Goal: Task Accomplishment & Management: Manage account settings

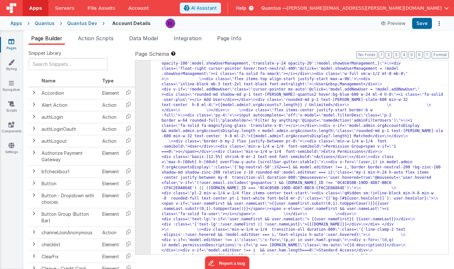
scroll to position [332, 0]
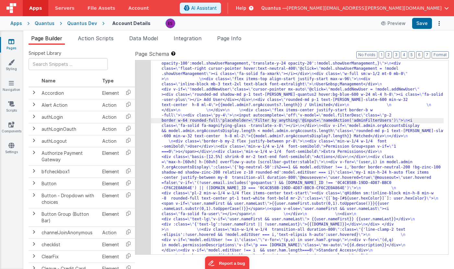
click at [149, 128] on div "4" at bounding box center [143, 115] width 16 height 742
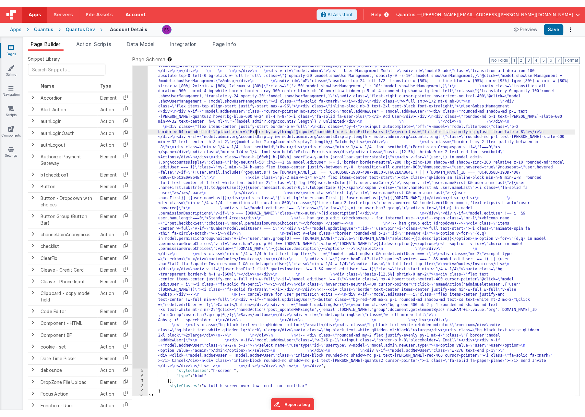
scroll to position [193, 0]
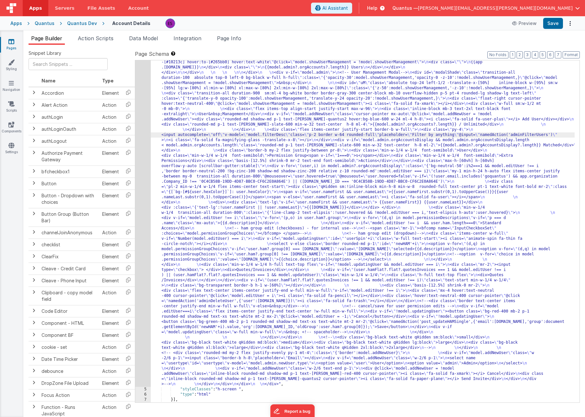
click at [403, 269] on div ""html" : "<div class= \" z-40 flex flex-wrap overflow-scroll no-scrollbar \" > …" at bounding box center [363, 308] width 424 height 851
click at [144, 154] on div "4" at bounding box center [143, 135] width 16 height 504
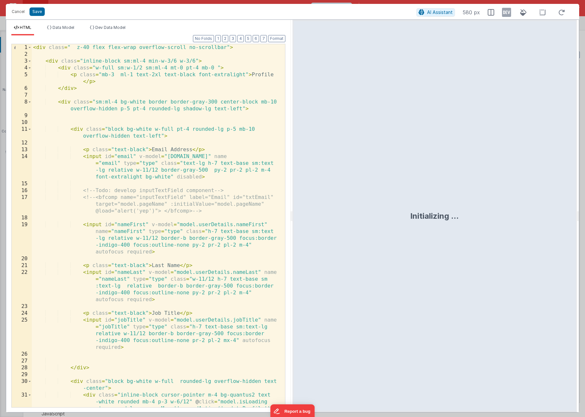
click at [201, 101] on div "< div class = " z-40 flex flex-wrap overflow-scroll no-scrollbar" > < div class…" at bounding box center [156, 246] width 249 height 404
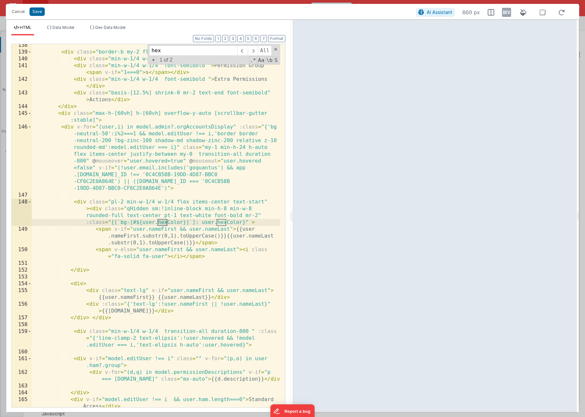
scroll to position [1495, 0]
type input "hex"
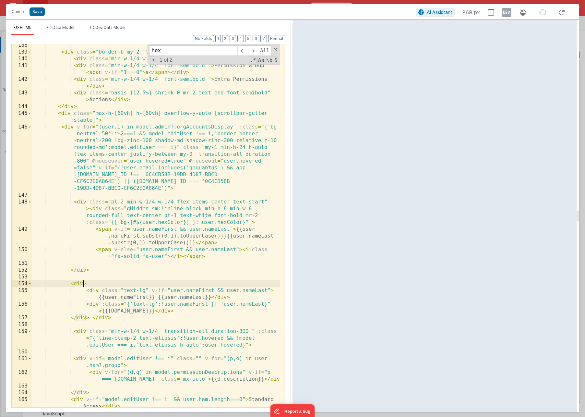
click at [83, 269] on div "< div class = "border-b my-2 flex justify-between pr-8" > < div class = "min-w-…" at bounding box center [156, 230] width 249 height 377
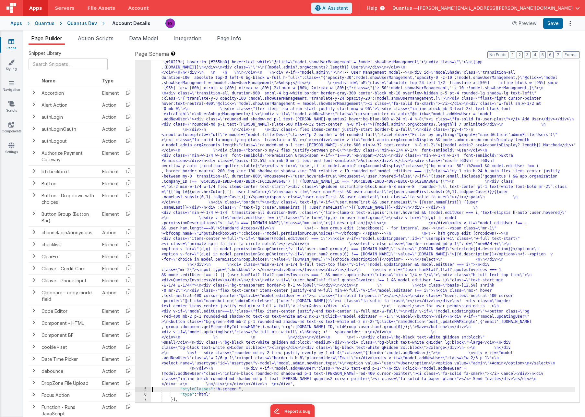
click at [144, 269] on div "4" at bounding box center [143, 135] width 16 height 504
click at [143, 269] on div "4" at bounding box center [143, 135] width 16 height 504
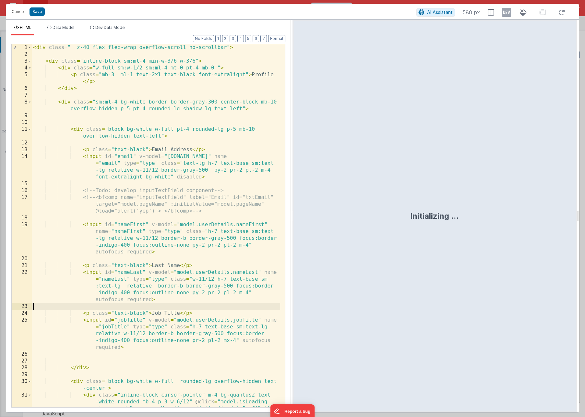
click at [136, 269] on div "< div class = " z-40 flex flex-wrap overflow-scroll no-scrollbar" > < div class…" at bounding box center [156, 246] width 249 height 404
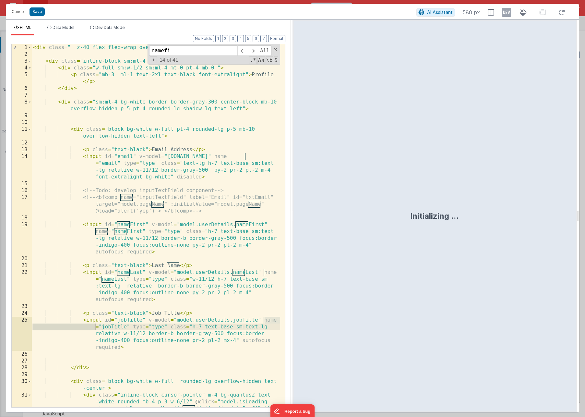
scroll to position [1502, 0]
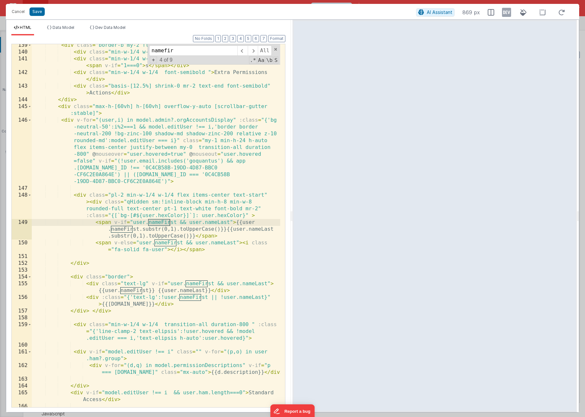
type input "namefir"
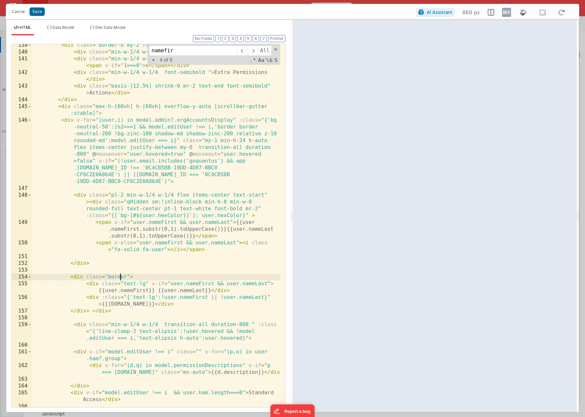
click at [120, 269] on div "< div class = "border-b my-2 flex justify-between pr-8" > < div class = "min-w-…" at bounding box center [156, 230] width 249 height 377
click at [104, 269] on div "< div class = "border-b my-2 flex justify-between pr-8" > < div class = "min-w-…" at bounding box center [156, 230] width 249 height 377
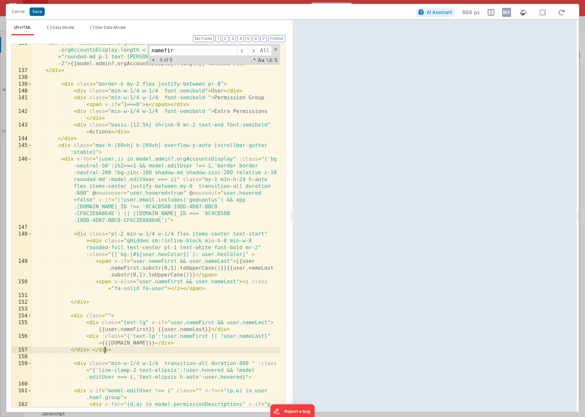
scroll to position [1443, 0]
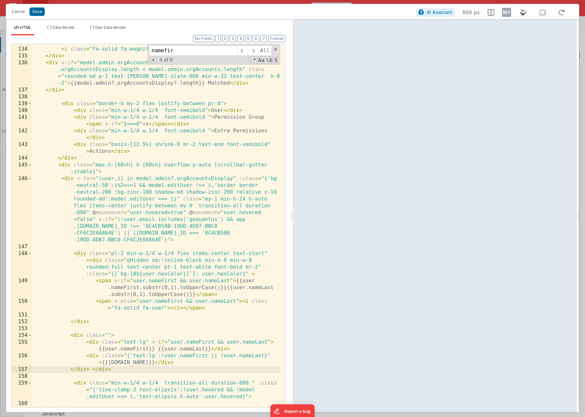
click at [90, 261] on div "< input autocomplete = "off" v-model = "model.filterDesc" class = "p-2 border w…" at bounding box center [156, 223] width 249 height 397
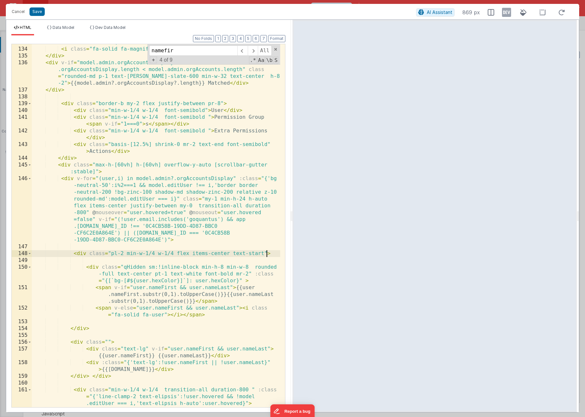
click at [265, 252] on div "< input autocomplete = "off" v-model = "model.filterDesc" class = "p-2 border w…" at bounding box center [156, 220] width 249 height 390
click at [264, 253] on div "< input autocomplete = "off" v-model = "model.filterDesc" class = "p-2 border w…" at bounding box center [156, 220] width 249 height 390
click at [175, 251] on div "< input autocomplete = "off" v-model = "model.filterDesc" class = "p-2 border w…" at bounding box center [156, 220] width 249 height 390
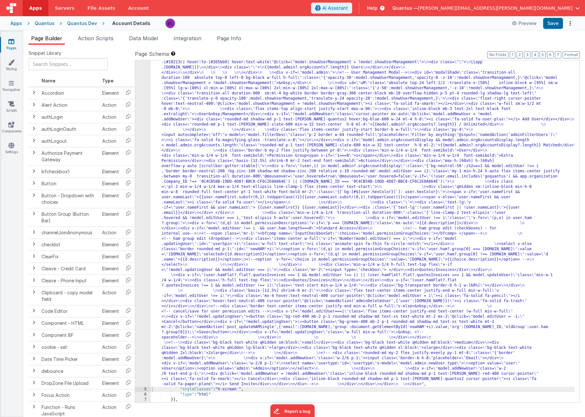
click at [256, 167] on div ""html" : "<div class= \" z-40 flex flex-wrap overflow-scroll no-scrollbar \" > …" at bounding box center [363, 308] width 424 height 851
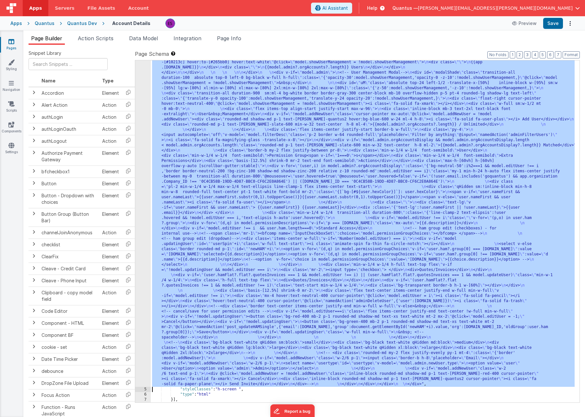
click at [143, 208] on div "4" at bounding box center [143, 135] width 16 height 504
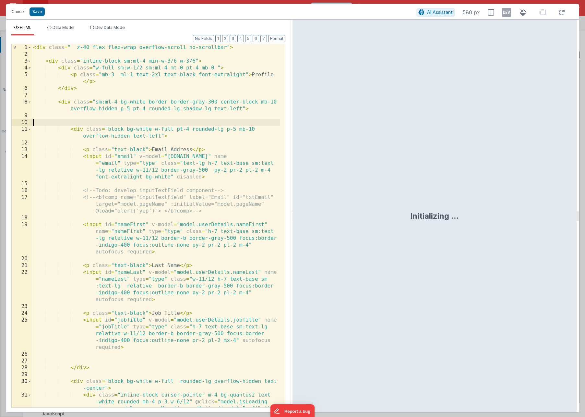
click at [197, 124] on div "< div class = " z-40 flex flex-wrap overflow-scroll no-scrollbar" > < div class…" at bounding box center [156, 246] width 249 height 404
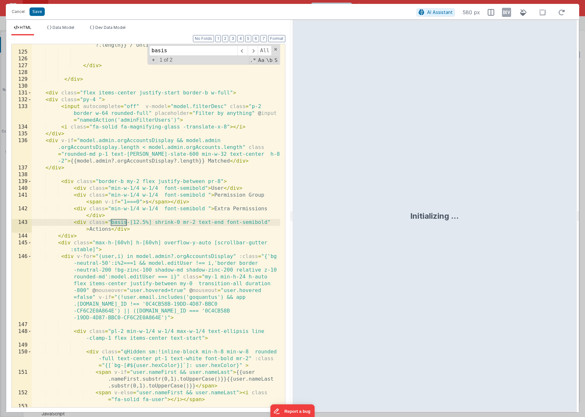
scroll to position [1365, 0]
type input "basis"
drag, startPoint x: 180, startPoint y: 220, endPoint x: 111, endPoint y: 222, distance: 69.1
click at [111, 222] on div "< div class = "rounded-md p-1 text-[PERSON_NAME]-slate-600 min-w-32 text-center…" at bounding box center [156, 223] width 249 height 390
drag, startPoint x: 158, startPoint y: 208, endPoint x: 112, endPoint y: 208, distance: 46.1
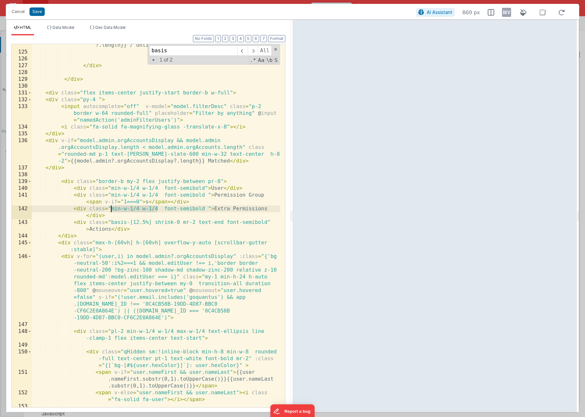
click at [112, 208] on div "< div class = "rounded-md p-1 text-[PERSON_NAME]-slate-600 min-w-32 text-center…" at bounding box center [156, 223] width 249 height 390
drag, startPoint x: 134, startPoint y: 208, endPoint x: 144, endPoint y: 209, distance: 10.8
click at [144, 209] on div "< div class = "rounded-md p-1 text-[PERSON_NAME]-slate-600 min-w-32 text-center…" at bounding box center [156, 223] width 249 height 390
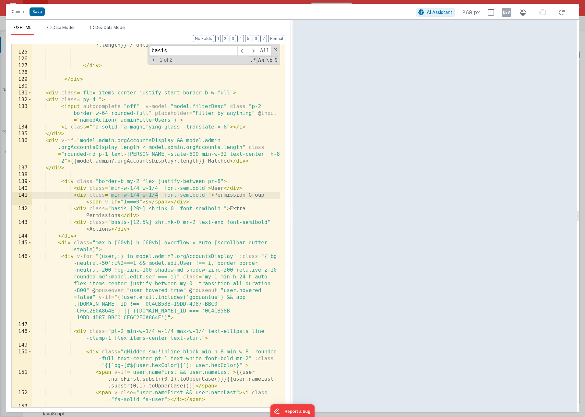
drag, startPoint x: 111, startPoint y: 194, endPoint x: 157, endPoint y: 197, distance: 45.8
click at [157, 197] on div "< div class = "rounded-md p-1 text-[PERSON_NAME]-slate-600 min-w-32 text-center…" at bounding box center [156, 223] width 249 height 390
drag, startPoint x: 132, startPoint y: 196, endPoint x: 146, endPoint y: 196, distance: 13.6
click at [146, 196] on div "< div class = "rounded-md p-1 text-[PERSON_NAME]-slate-600 min-w-32 text-center…" at bounding box center [156, 223] width 249 height 390
drag, startPoint x: 112, startPoint y: 188, endPoint x: 159, endPoint y: 191, distance: 46.8
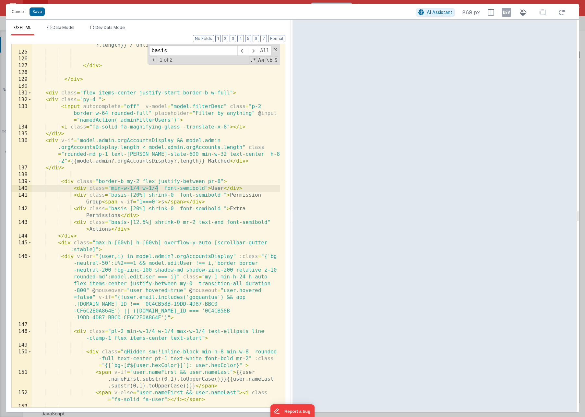
click at [159, 191] on div "< div class = "rounded-md p-1 text-[PERSON_NAME]-slate-600 min-w-32 text-center…" at bounding box center [156, 223] width 249 height 390
drag, startPoint x: 133, startPoint y: 187, endPoint x: 144, endPoint y: 189, distance: 11.5
click at [144, 189] on div "< div class = "rounded-md p-1 text-[PERSON_NAME]-slate-600 min-w-32 text-center…" at bounding box center [156, 223] width 249 height 390
click at [454, 12] on icon at bounding box center [506, 12] width 9 height 10
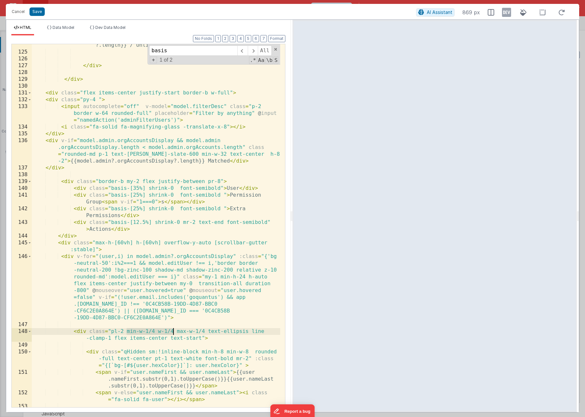
drag, startPoint x: 128, startPoint y: 331, endPoint x: 174, endPoint y: 331, distance: 46.7
click at [174, 269] on div "< div class = "rounded-md p-1 text-[PERSON_NAME]-slate-600 min-w-32 text-center…" at bounding box center [156, 223] width 249 height 390
drag, startPoint x: 148, startPoint y: 330, endPoint x: 159, endPoint y: 332, distance: 11.3
click at [159, 269] on div "< div class = "rounded-md p-1 text-[PERSON_NAME]-slate-600 min-w-32 text-center…" at bounding box center [156, 223] width 249 height 390
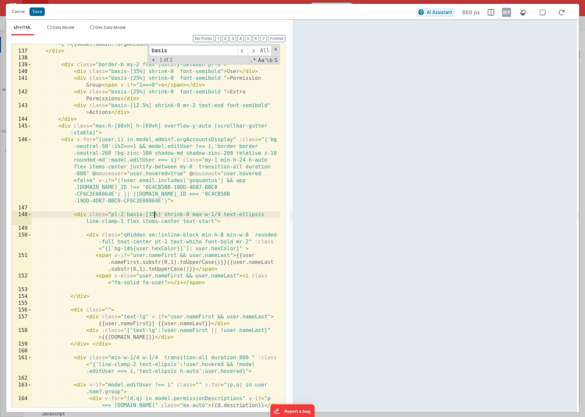
scroll to position [1521, 0]
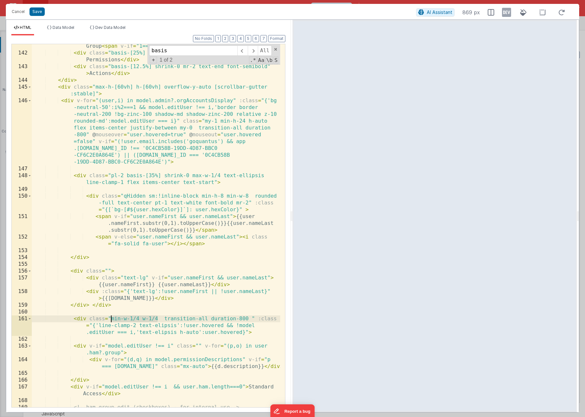
drag, startPoint x: 158, startPoint y: 319, endPoint x: 111, endPoint y: 317, distance: 46.8
click at [111, 269] on div "< div class = "basis-[25%] shrink-0 font-semibold " > Permission Group < span v…" at bounding box center [156, 231] width 249 height 390
drag, startPoint x: 133, startPoint y: 320, endPoint x: 145, endPoint y: 316, distance: 12.4
click at [145, 269] on div "< div class = "basis-[25%] shrink-0 font-semibold " > Permission Group < span v…" at bounding box center [156, 231] width 249 height 390
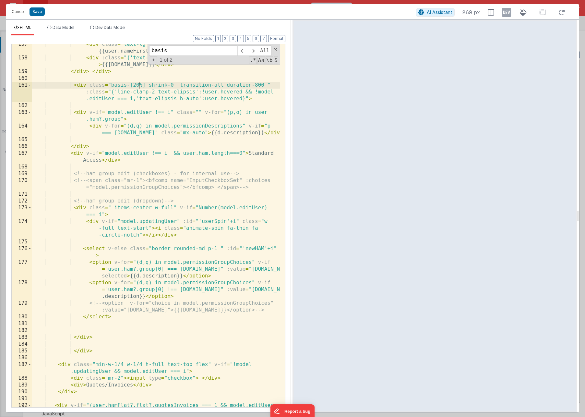
scroll to position [1774, 0]
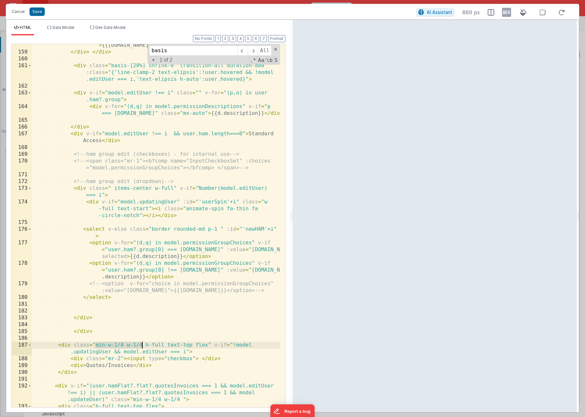
drag, startPoint x: 96, startPoint y: 346, endPoint x: 143, endPoint y: 344, distance: 46.8
click at [143, 269] on div "< div :class = "{'text-lg':!user.nameFirst || !user.nameLast}" > {{[DOMAIN_NAME…" at bounding box center [156, 227] width 249 height 384
drag, startPoint x: 130, startPoint y: 346, endPoint x: 117, endPoint y: 347, distance: 12.7
click at [117, 269] on div "< div :class = "{'text-lg':!user.nameFirst || !user.nameLast}" > {{[DOMAIN_NAME…" at bounding box center [156, 227] width 249 height 384
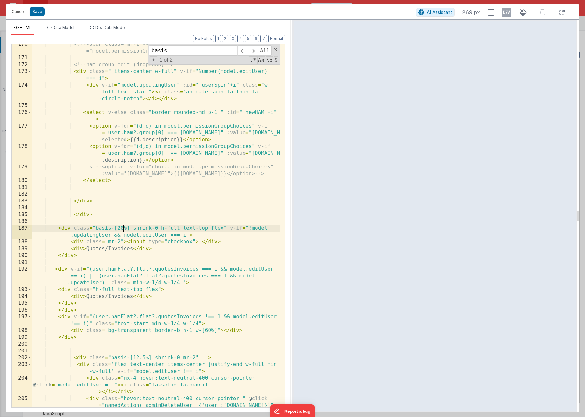
scroll to position [1910, 0]
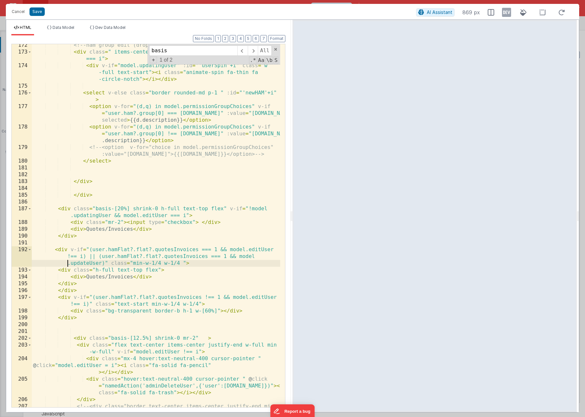
click at [66, 265] on div "<!-- ham group edit (dropdown) --> < div class = " items-center w-full" v-if = …" at bounding box center [156, 234] width 249 height 384
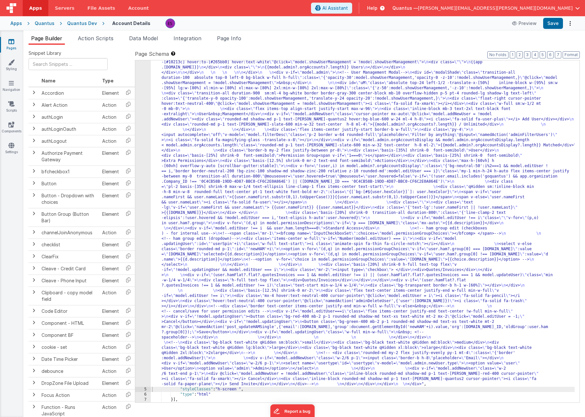
click at [143, 151] on div "4" at bounding box center [143, 135] width 16 height 504
click at [141, 153] on div "4" at bounding box center [143, 135] width 16 height 504
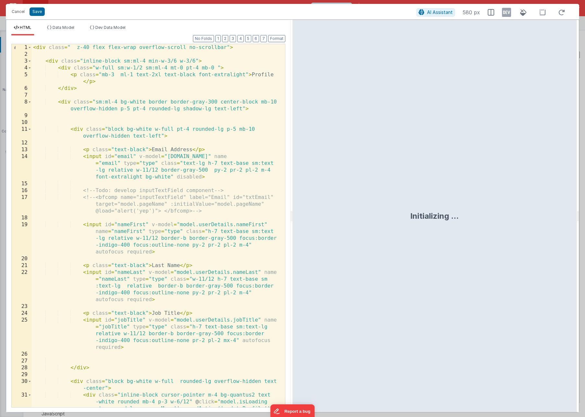
click at [148, 144] on div "< div class = " z-40 flex flex-wrap overflow-scroll no-scrollbar" > < div class…" at bounding box center [156, 246] width 249 height 404
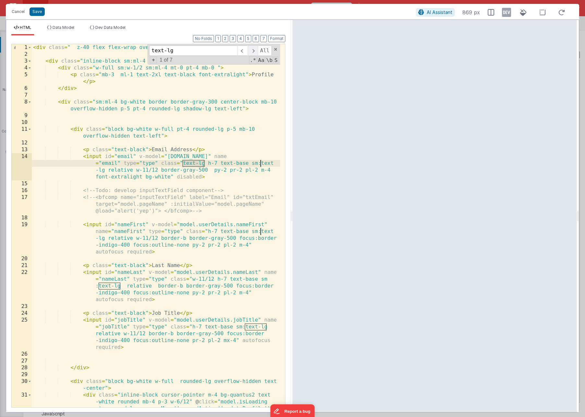
type input "text-lg"
click at [252, 52] on span at bounding box center [253, 50] width 10 height 10
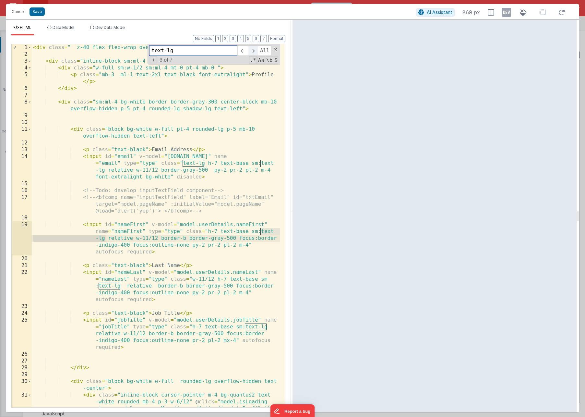
click at [252, 52] on span at bounding box center [253, 50] width 10 height 10
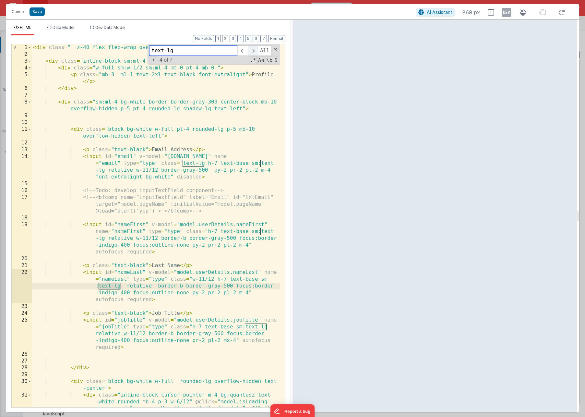
click at [252, 52] on span at bounding box center [253, 50] width 10 height 10
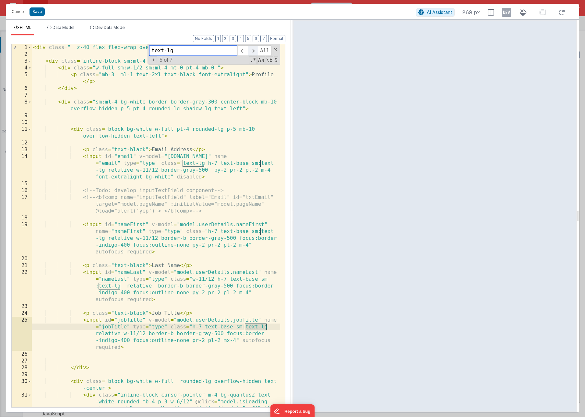
click at [252, 52] on span at bounding box center [253, 50] width 10 height 10
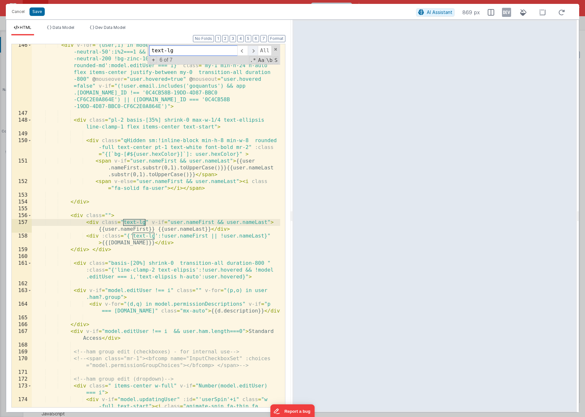
scroll to position [1577, 0]
click at [141, 230] on div "< div v-for = "(user,i) in model.admin?.orgAccountsDisplay" :class = "{'bg -neu…" at bounding box center [156, 268] width 249 height 452
drag, startPoint x: 141, startPoint y: 222, endPoint x: 145, endPoint y: 220, distance: 3.5
click at [145, 220] on div "< div v-for = "(user,i) in model.admin?.orgAccountsDisplay" :class = "{'bg -neu…" at bounding box center [156, 268] width 249 height 452
click at [132, 236] on div "< div v-for = "(user,i) in model.admin?.orgAccountsDisplay" :class = "{'bg -neu…" at bounding box center [156, 268] width 249 height 452
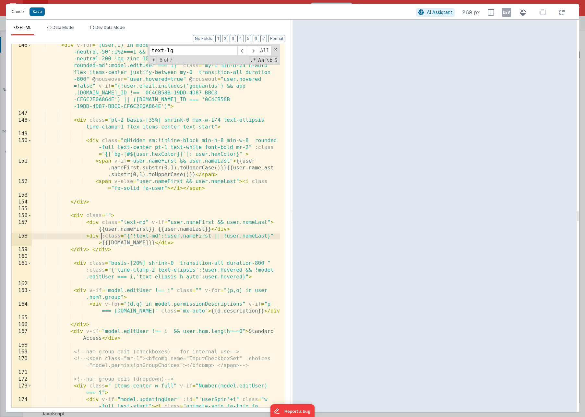
click at [102, 235] on div "< div v-for = "(user,i) in model.admin?.orgAccountsDisplay" :class = "{'bg -neu…" at bounding box center [156, 268] width 249 height 452
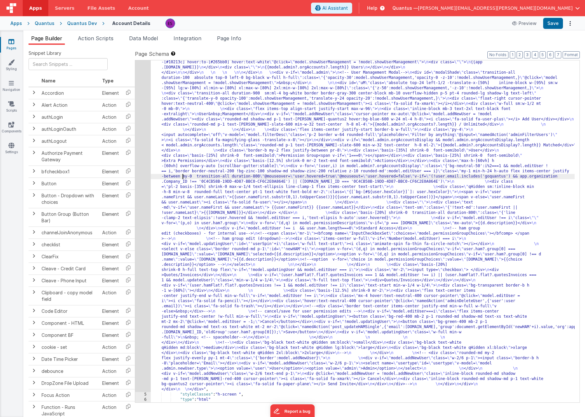
click at [182, 177] on div ""html" : "<div class= \" z-40 flex flex-wrap overflow-scroll no-scrollbar \" > …" at bounding box center [363, 311] width 424 height 856
click at [144, 189] on div "4" at bounding box center [143, 137] width 16 height 509
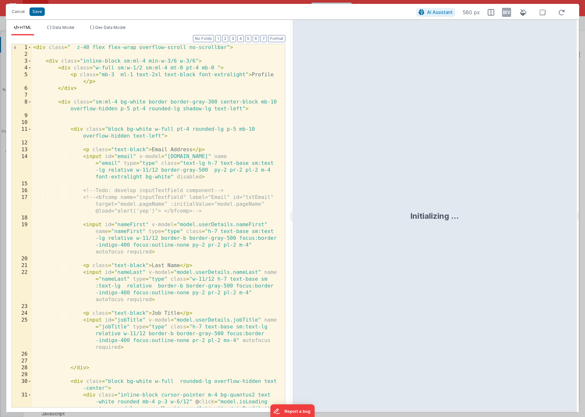
click at [165, 168] on div "< div class = " z-40 flex flex-wrap overflow-scroll no-scrollbar" > < div class…" at bounding box center [156, 246] width 249 height 404
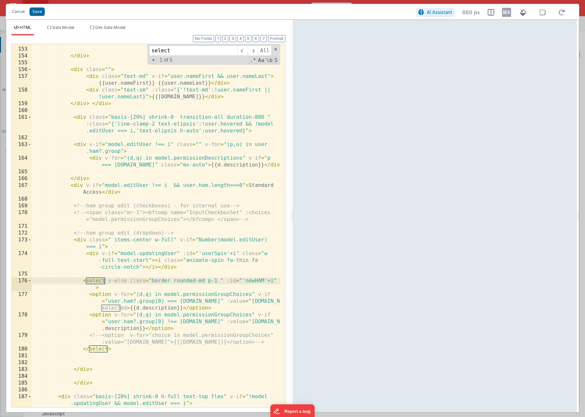
scroll to position [1703, 0]
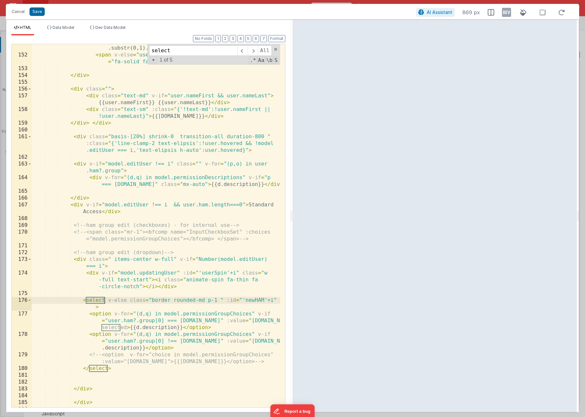
type input "select"
drag, startPoint x: 182, startPoint y: 184, endPoint x: 160, endPoint y: 185, distance: 21.7
click at [160, 185] on div "< span v-if = "user.nameFirst && user.nameLast" > {{user .nameFirst.substr(0,1)…" at bounding box center [156, 226] width 249 height 390
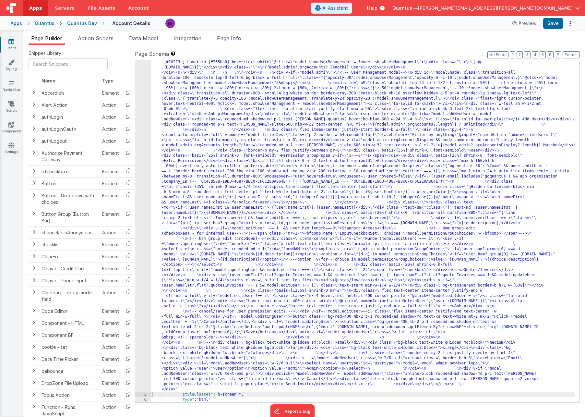
click at [141, 211] on div "4" at bounding box center [143, 137] width 16 height 509
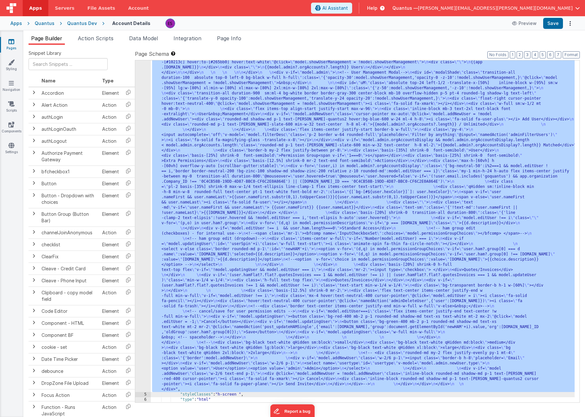
click at [144, 204] on div "4" at bounding box center [143, 137] width 16 height 509
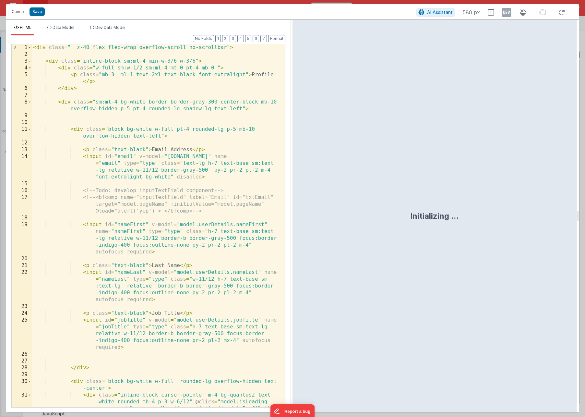
click at [144, 204] on div "< div class = " z-40 flex flex-wrap overflow-scroll no-scrollbar" > < div class…" at bounding box center [156, 246] width 249 height 404
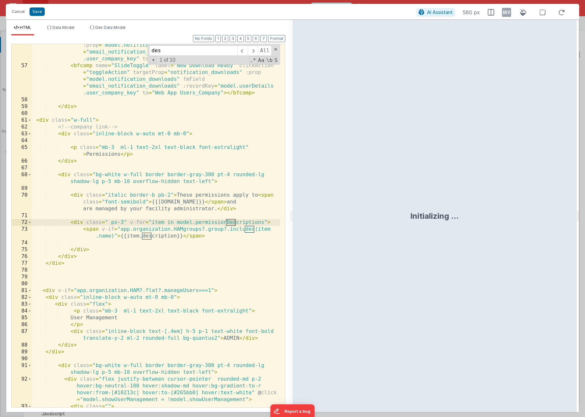
scroll to position [657, 0]
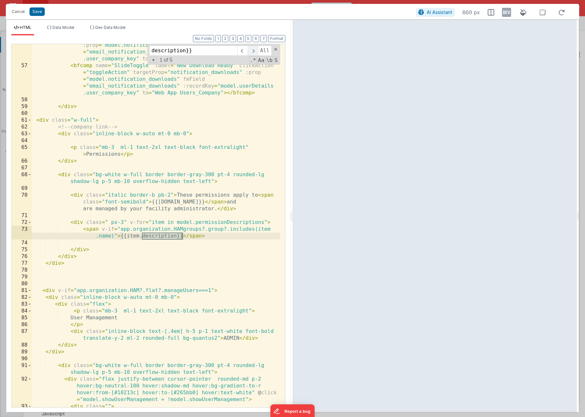
type input "description}}"
click at [252, 49] on span at bounding box center [253, 50] width 10 height 10
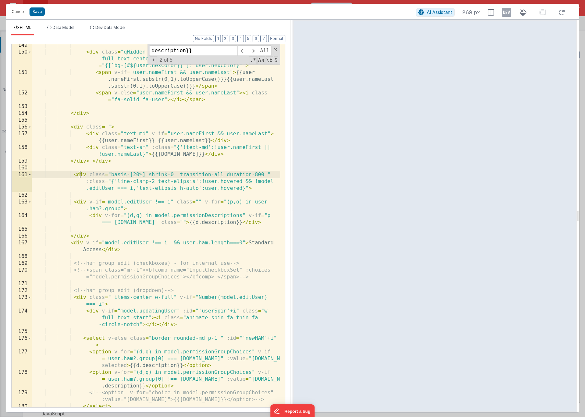
click at [81, 174] on div "< div class = "qHidden sm:!inline-block min-h-8 min-w-8 rounded -full text-cent…" at bounding box center [156, 230] width 249 height 377
click at [148, 175] on div "< div class = "qHidden sm:!inline-block min-h-8 min-w-8 rounded -full text-cent…" at bounding box center [156, 230] width 249 height 377
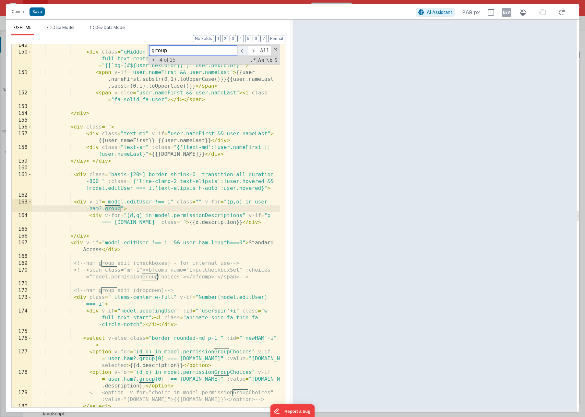
type input "group"
click at [244, 53] on span at bounding box center [243, 50] width 10 height 10
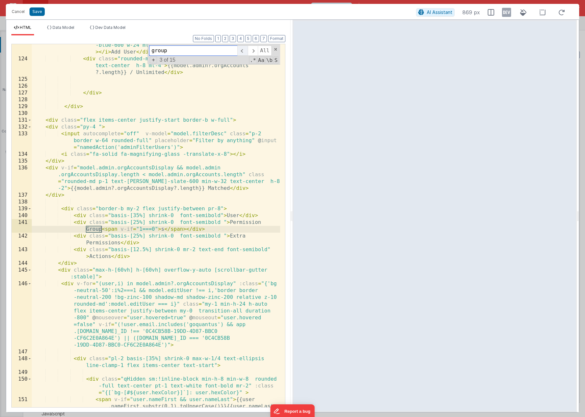
click at [244, 53] on span at bounding box center [243, 50] width 10 height 10
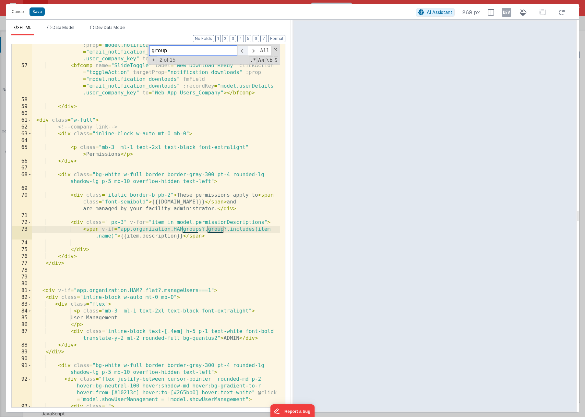
scroll to position [657, 0]
click at [252, 53] on span at bounding box center [253, 50] width 10 height 10
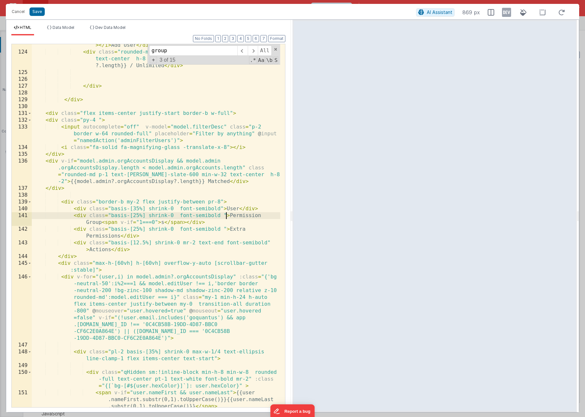
click at [225, 212] on div "< div v-if = "!model.addNewUser" class = "cursor-pointer mx-auto" @ click = "mo…" at bounding box center [156, 220] width 249 height 411
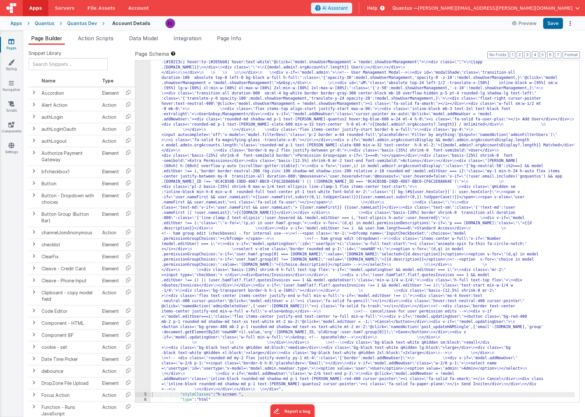
click at [140, 208] on div "4" at bounding box center [143, 137] width 16 height 509
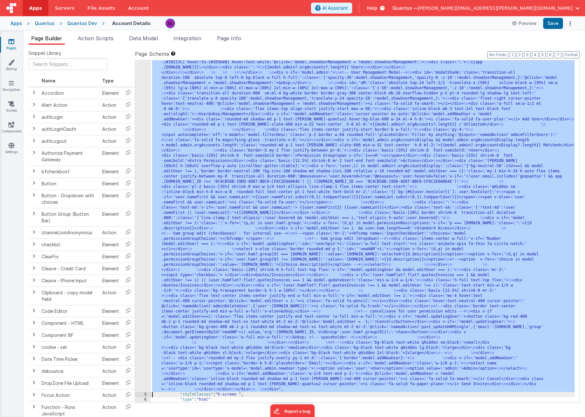
click at [141, 203] on div "4" at bounding box center [143, 137] width 16 height 509
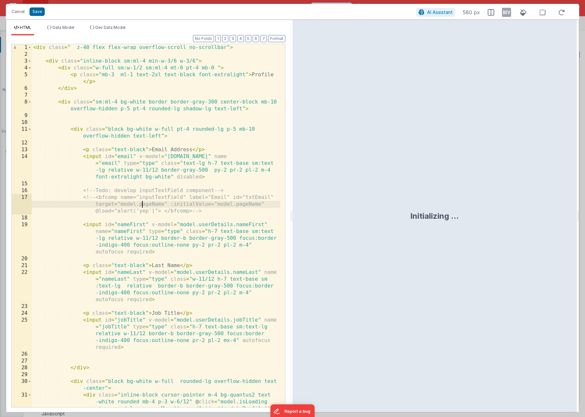
click at [141, 203] on div "< div class = " z-40 flex flex-wrap overflow-scroll no-scrollbar" > < div class…" at bounding box center [156, 246] width 249 height 404
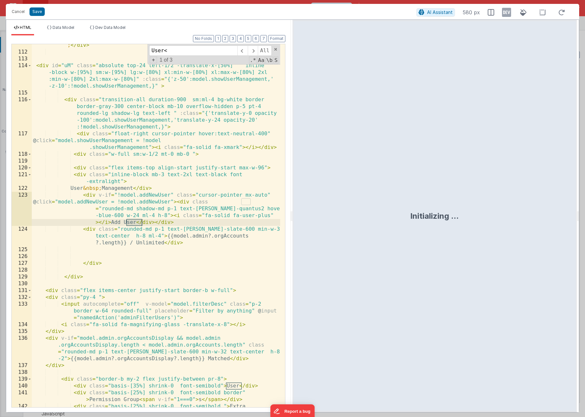
scroll to position [1168, 0]
type input "User<"
click at [255, 51] on span at bounding box center [253, 50] width 10 height 10
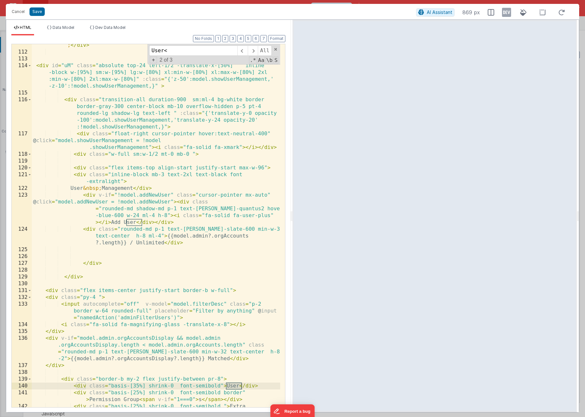
drag, startPoint x: 221, startPoint y: 386, endPoint x: 226, endPoint y: 369, distance: 17.9
click at [221, 269] on div "< div id = "modalShade" class = "transition-all duration-100 absolute top-0 lef…" at bounding box center [156, 220] width 249 height 411
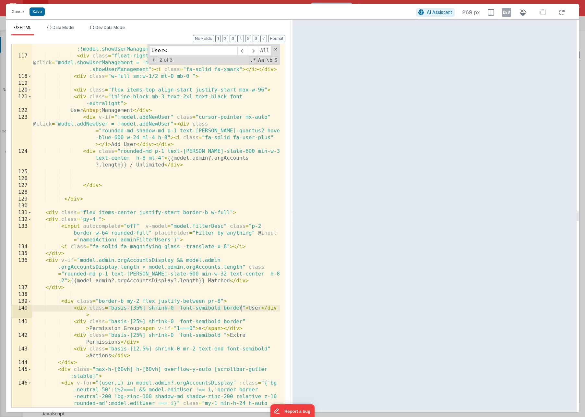
scroll to position [1246, 0]
click at [221, 269] on div "< div class = "transition-all duration-900 sm:ml-4 bg-white border border-gray-…" at bounding box center [156, 250] width 249 height 465
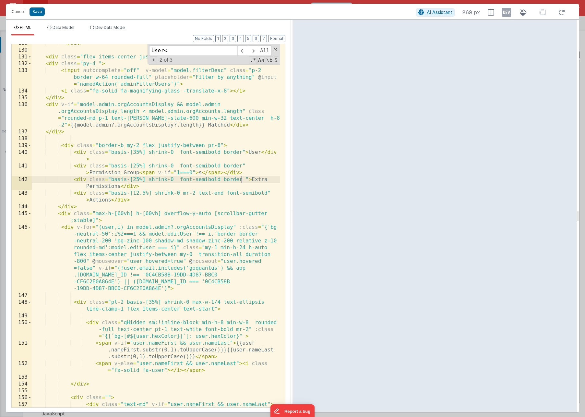
scroll to position [1421, 0]
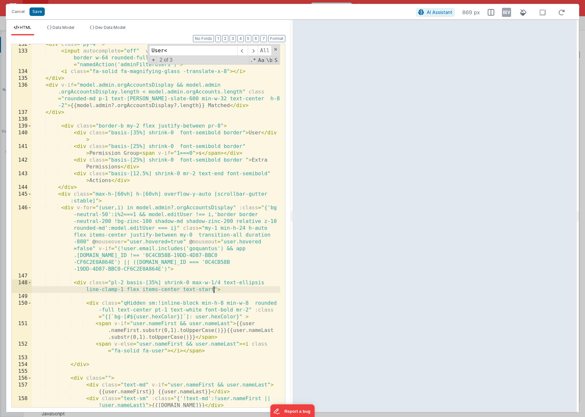
click at [214, 269] on div "< div class = "py-4 " > < input autocomplete = "off" v-model = "model.filterDes…" at bounding box center [156, 229] width 249 height 377
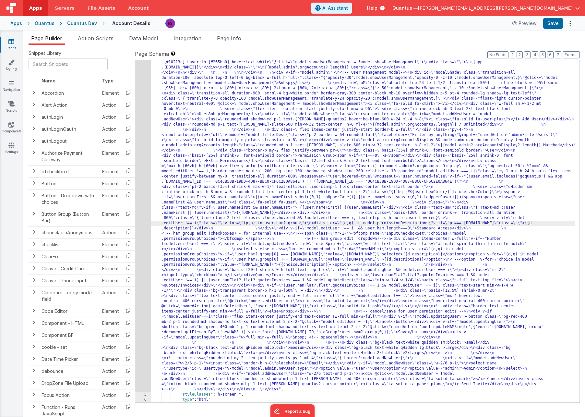
click at [193, 222] on div ""html" : "<div class= \" z-40 flex flex-wrap overflow-scroll no-scrollbar \" > …" at bounding box center [363, 311] width 424 height 856
click at [141, 239] on div "4" at bounding box center [143, 137] width 16 height 509
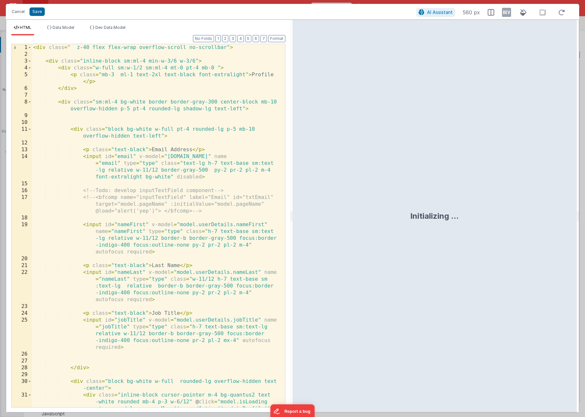
click at [151, 230] on div "< div class = " z-40 flex flex-wrap overflow-scroll no-scrollbar" > < div class…" at bounding box center [156, 246] width 249 height 404
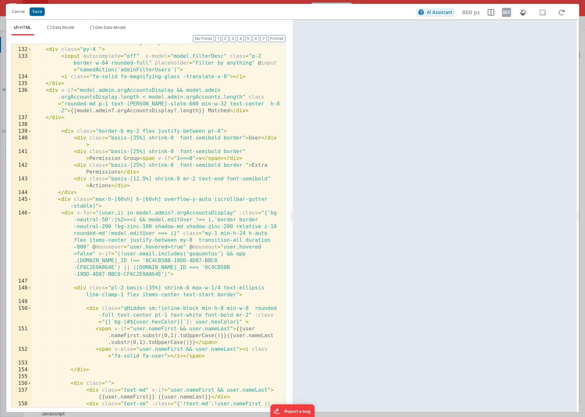
scroll to position [1415, 0]
click at [69, 129] on div "< div class = "flex items-center justify-start border-b w-full" > < div class =…" at bounding box center [156, 231] width 249 height 384
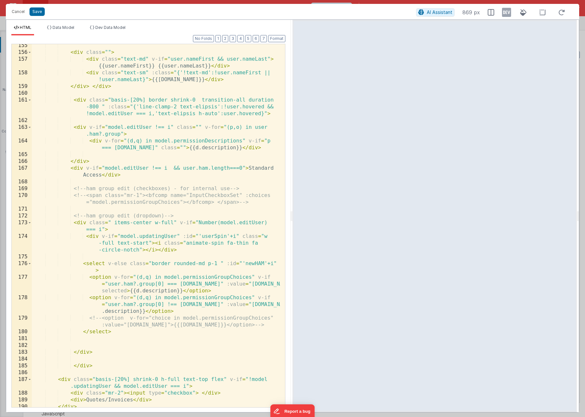
scroll to position [1785, 0]
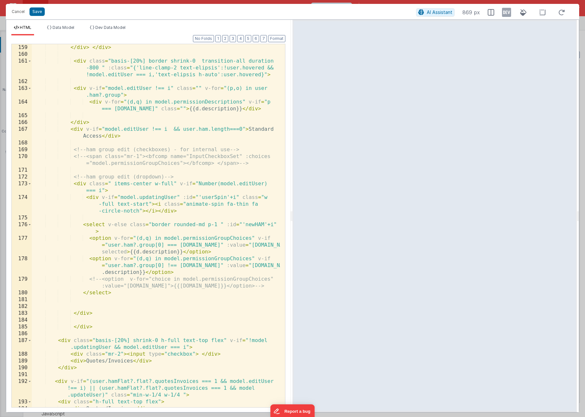
click at [219, 128] on div "</ div > </ div > < div class = "basis-[20%] border shrink-0 transition-all dur…" at bounding box center [156, 232] width 249 height 377
click at [454, 12] on icon at bounding box center [506, 12] width 9 height 10
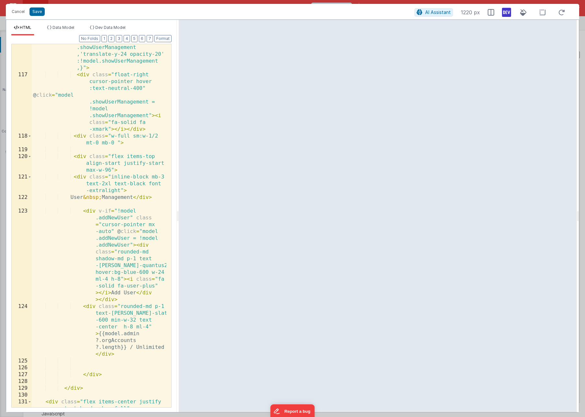
scroll to position [2289, 0]
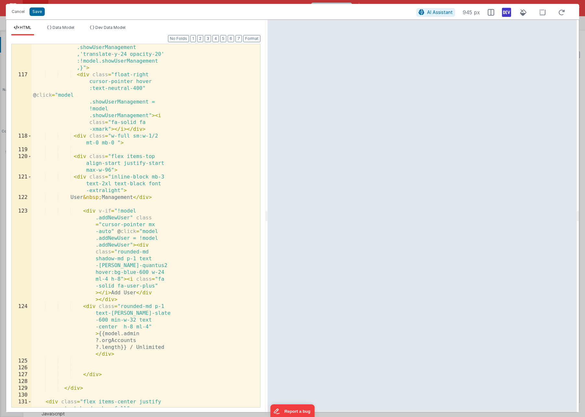
drag, startPoint x: 292, startPoint y: 146, endPoint x: 286, endPoint y: 149, distance: 6.5
click at [279, 152] on html "Cancel Save AI Assistant 945 px HTML Data Model Dev Data Model Format 7 6 5 4 3…" at bounding box center [292, 208] width 585 height 417
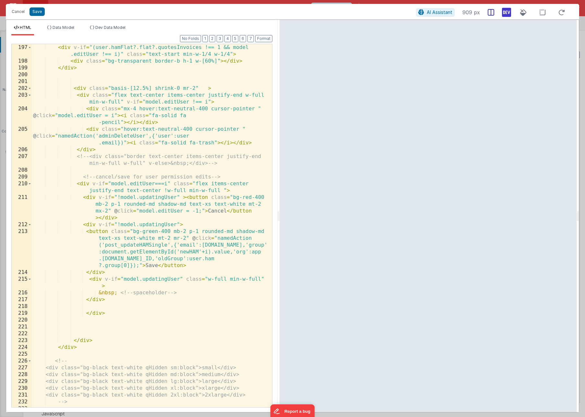
click at [454, 12] on icon at bounding box center [491, 12] width 6 height 6
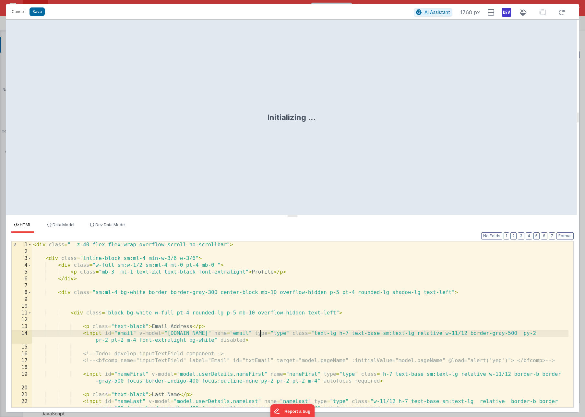
click at [261, 269] on div "< div class = " z-40 flex flex-wrap overflow-scroll no-scrollbar" > < div class…" at bounding box center [300, 331] width 537 height 180
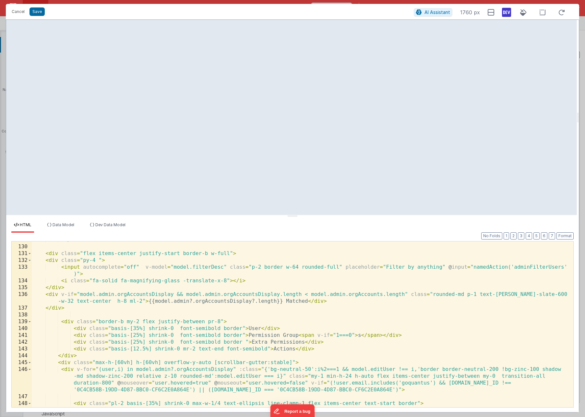
scroll to position [993, 0]
drag, startPoint x: 206, startPoint y: 323, endPoint x: 157, endPoint y: 323, distance: 49.0
click at [157, 269] on div "</ div > < div class = "flex items-center justify-start border-b w-full" > < di…" at bounding box center [300, 327] width 537 height 180
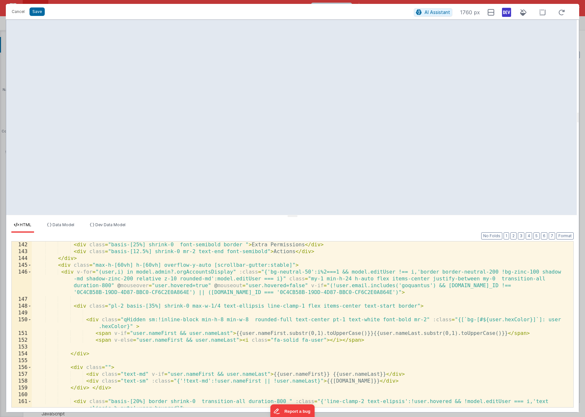
scroll to position [1071, 0]
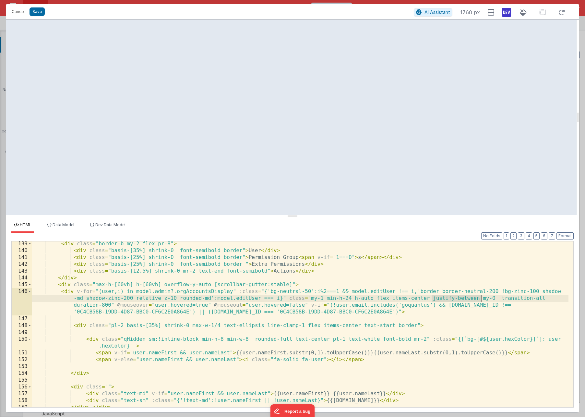
drag, startPoint x: 434, startPoint y: 299, endPoint x: 482, endPoint y: 299, distance: 47.7
click at [454, 269] on div "< div class = "border-b my-2 flex pr-8" > < div class = "basis-[35%] shrink-0 f…" at bounding box center [300, 330] width 537 height 180
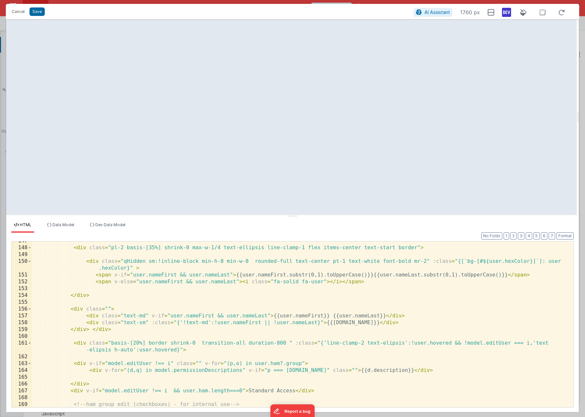
scroll to position [1188, 0]
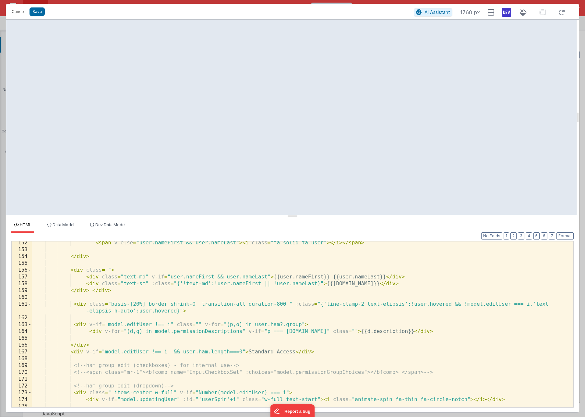
click at [162, 269] on div "< span v-else = "user.nameFirst && user.nameLast" > < i class = "fa-solid fa-us…" at bounding box center [300, 329] width 537 height 180
click at [200, 269] on div "< span v-else = "user.nameFirst && user.nameLast" > < i class = "fa-solid fa-us…" at bounding box center [300, 329] width 537 height 180
click at [246, 269] on div "< span v-else = "user.nameFirst && user.nameLast" > < i class = "fa-solid fa-us…" at bounding box center [300, 329] width 537 height 180
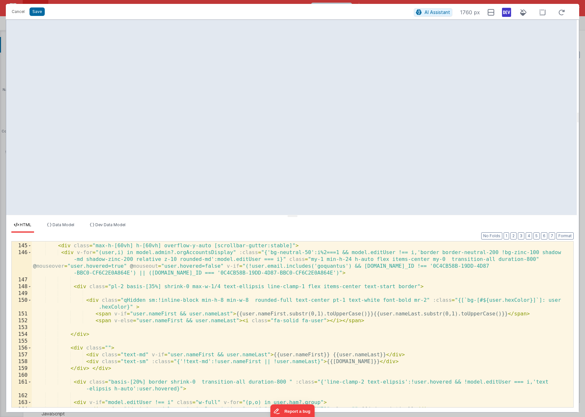
scroll to position [1090, 0]
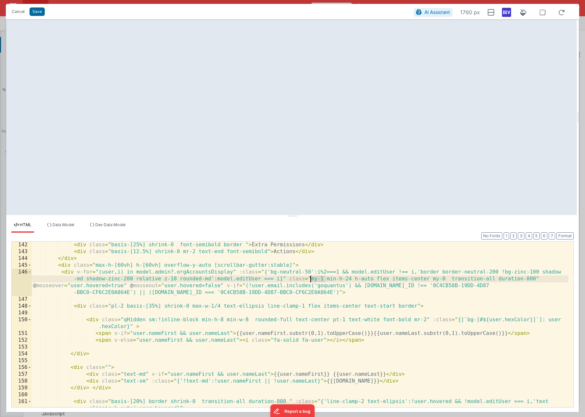
drag, startPoint x: 327, startPoint y: 278, endPoint x: 311, endPoint y: 278, distance: 16.2
click at [311, 269] on div "< div class = "basis-[25%] shrink-0 font-semibold border " > Extra Permissions …" at bounding box center [300, 331] width 537 height 180
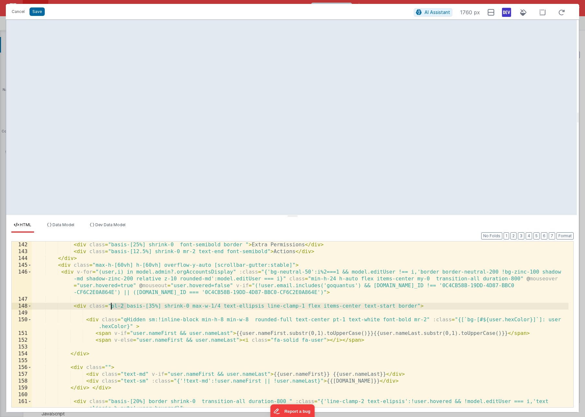
drag, startPoint x: 126, startPoint y: 305, endPoint x: 112, endPoint y: 304, distance: 14.0
click at [112, 269] on div "< div class = "basis-[25%] shrink-0 font-semibold border " > Extra Permissions …" at bounding box center [300, 331] width 537 height 180
drag, startPoint x: 224, startPoint y: 305, endPoint x: 192, endPoint y: 305, distance: 32.5
click at [192, 269] on div "< div class = "basis-[25%] shrink-0 font-semibold border " > Extra Permissions …" at bounding box center [300, 331] width 537 height 180
click at [311, 269] on div "< div class = "basis-[25%] shrink-0 font-semibold border " > Extra Permissions …" at bounding box center [300, 331] width 537 height 180
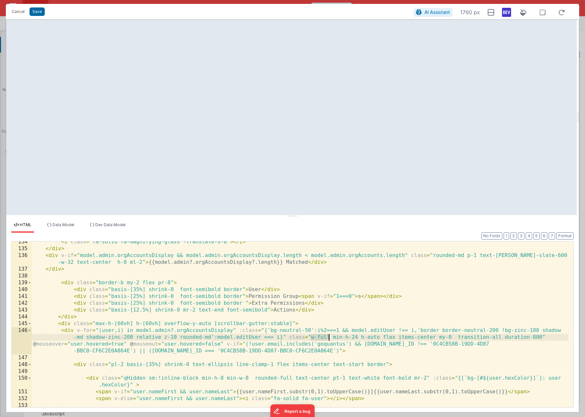
scroll to position [1032, 0]
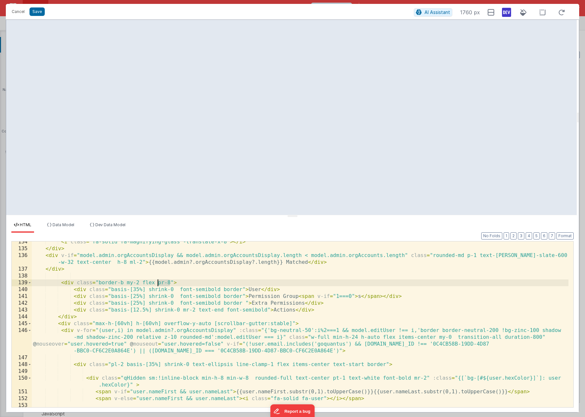
drag, startPoint x: 170, startPoint y: 281, endPoint x: 159, endPoint y: 284, distance: 11.2
click at [159, 269] on div "< i class = "fa-solid fa-magnifying-glass -translate-x-8" > </ i > </ div > < d…" at bounding box center [300, 328] width 537 height 180
click at [292, 269] on div "< i class = "fa-solid fa-magnifying-glass -translate-x-8" > </ i > </ div > < d…" at bounding box center [300, 328] width 537 height 180
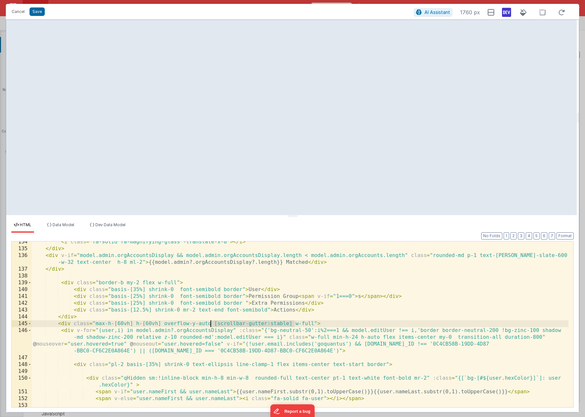
drag, startPoint x: 295, startPoint y: 322, endPoint x: 210, endPoint y: 322, distance: 85.0
click at [210, 269] on div "< i class = "fa-solid fa-magnifying-glass -translate-x-8" > </ i > </ div > < d…" at bounding box center [300, 328] width 537 height 180
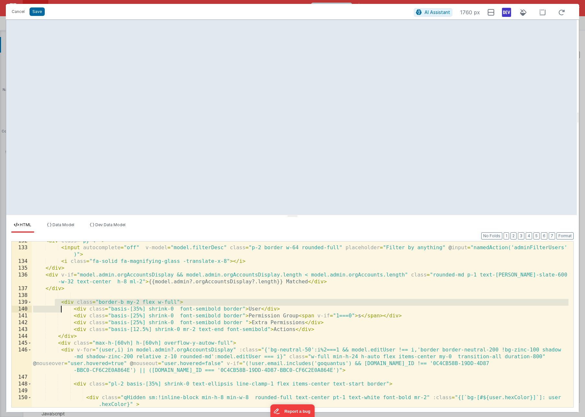
drag, startPoint x: 55, startPoint y: 301, endPoint x: 63, endPoint y: 313, distance: 14.0
click at [63, 269] on div "< div class = "py-4 " > < input autocomplete = "off" v-model = "model.filterDes…" at bounding box center [300, 328] width 537 height 180
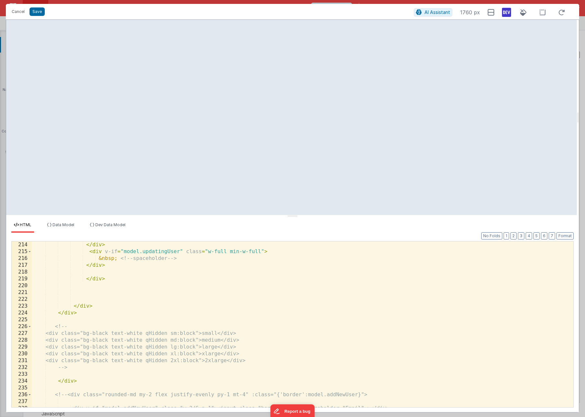
scroll to position [1635, 0]
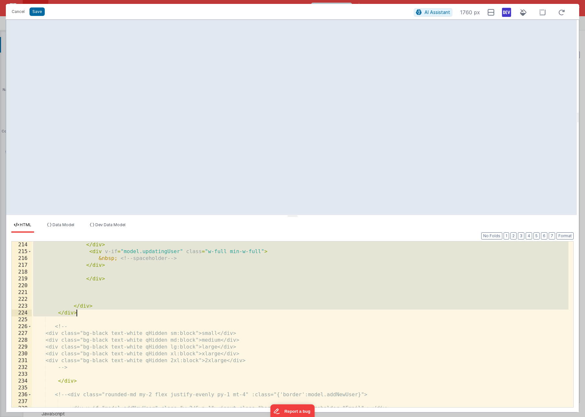
click at [80, 269] on div "</ div > < div v-if = "model.updatingUser" class = "w-full min-w-full" > &nbsp;…" at bounding box center [300, 331] width 537 height 180
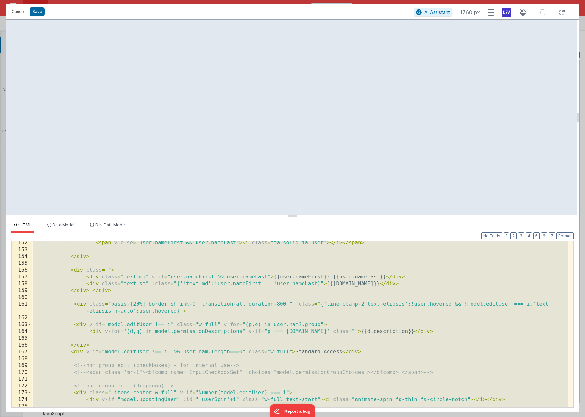
scroll to position [1090, 0]
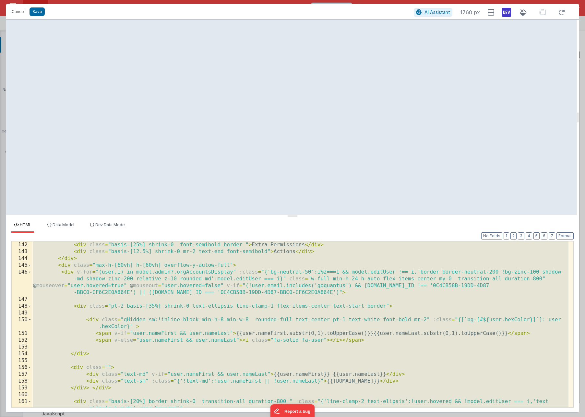
click at [213, 269] on div "< div class = "basis-[25%] shrink-0 font-semibold border " > Extra Permissions …" at bounding box center [300, 331] width 537 height 180
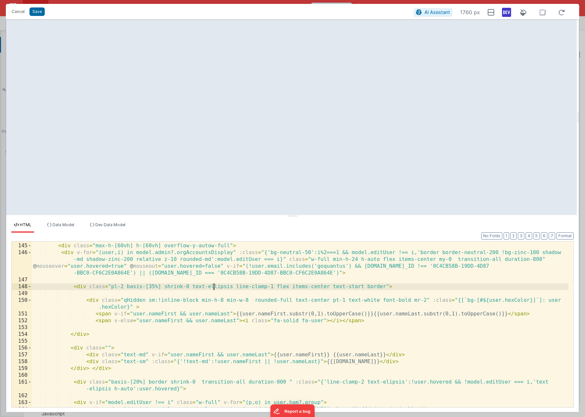
scroll to position [1149, 0]
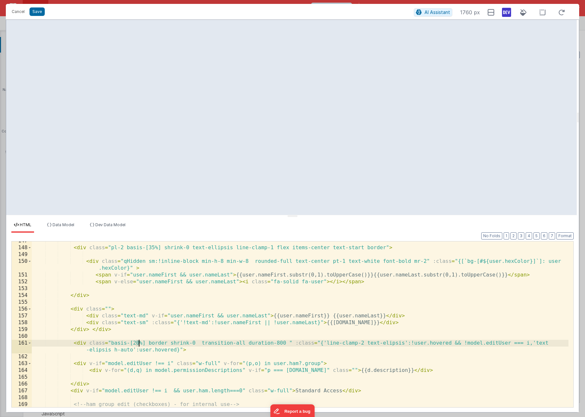
click at [140, 269] on div "< div class = "pl-2 basis-[35%] shrink-0 text-ellipsis line-clamp-1 flex items-…" at bounding box center [300, 328] width 537 height 180
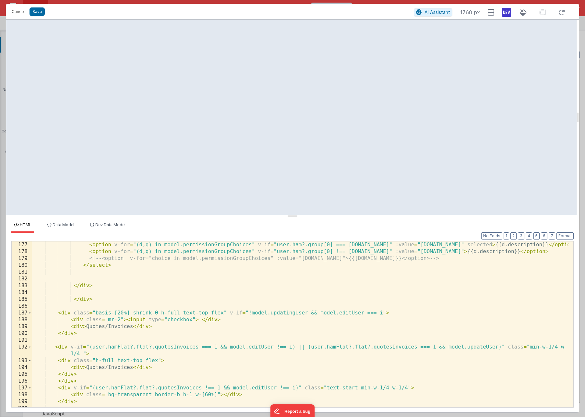
scroll to position [1382, 0]
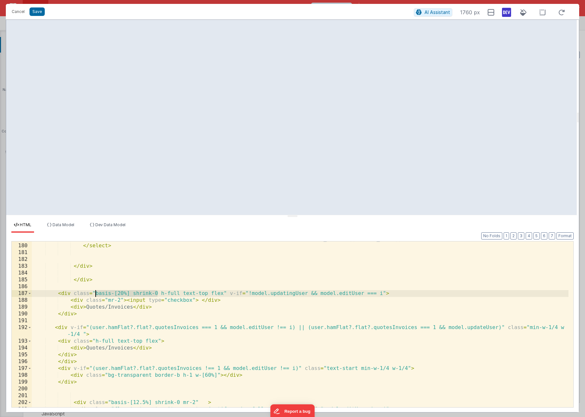
drag, startPoint x: 159, startPoint y: 294, endPoint x: 96, endPoint y: 293, distance: 63.0
click at [96, 269] on div "<!-- <option v-for="choice in model.permissionGroupChoices" :value="[DOMAIN_NAM…" at bounding box center [300, 326] width 537 height 180
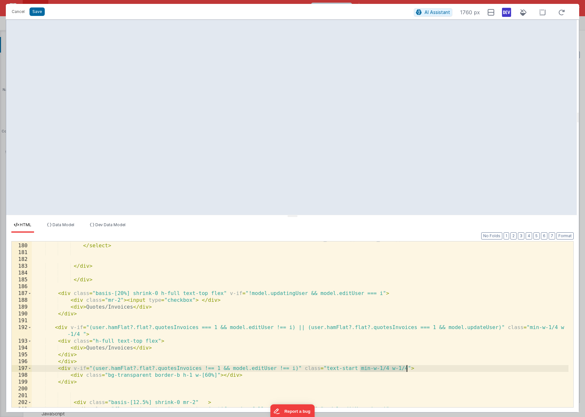
drag, startPoint x: 361, startPoint y: 367, endPoint x: 406, endPoint y: 368, distance: 45.5
click at [406, 269] on div "<!-- <option v-for="choice in model.permissionGroupChoices" :value="[DOMAIN_NAM…" at bounding box center [300, 326] width 537 height 180
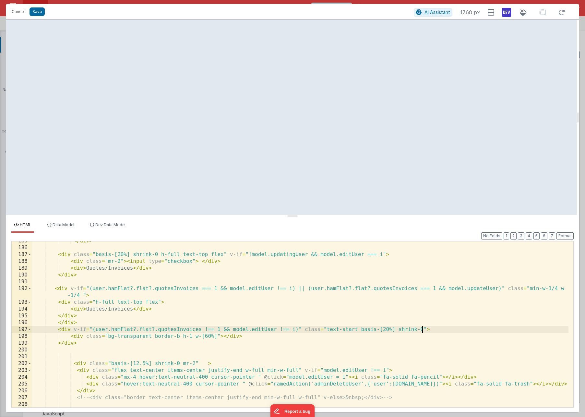
scroll to position [1402, 0]
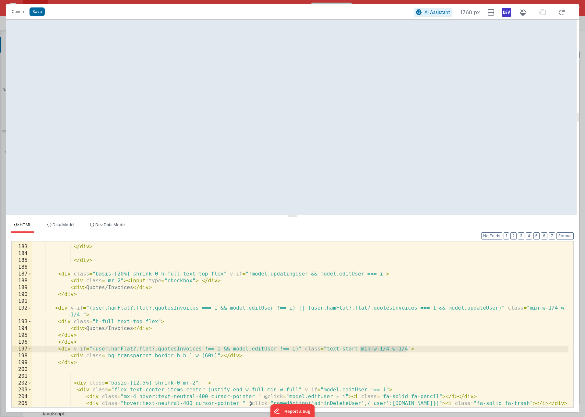
paste textarea
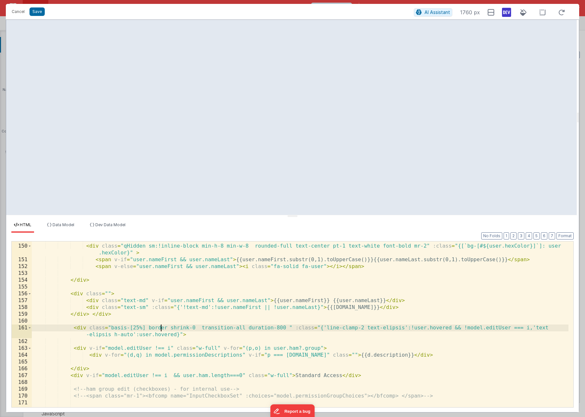
click at [160, 269] on div "< div class = "qHidden sm:!inline-block min-h-8 min-w-8 rounded-full text-cente…" at bounding box center [300, 326] width 537 height 180
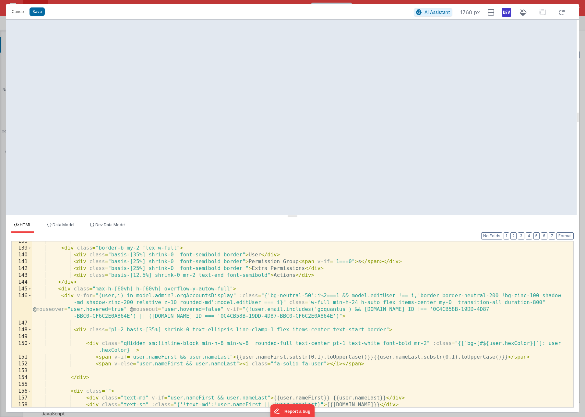
scroll to position [1047, 0]
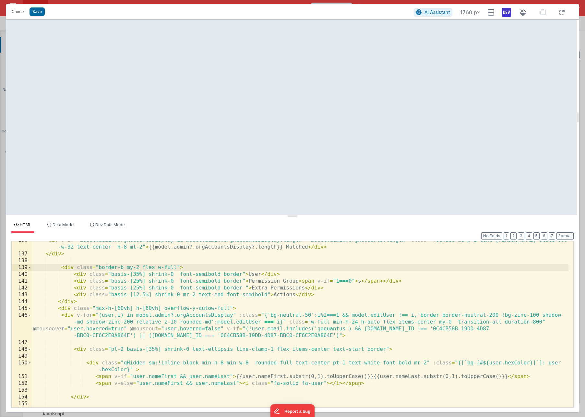
click at [108, 267] on div "< div v-if = "model.admin.orgAccountsDisplay && model.admin.orgAccountsDisplay.…" at bounding box center [300, 330] width 537 height 187
click at [230, 269] on div "< div v-if = "model.admin.orgAccountsDisplay && model.admin.orgAccountsDisplay.…" at bounding box center [300, 330] width 537 height 187
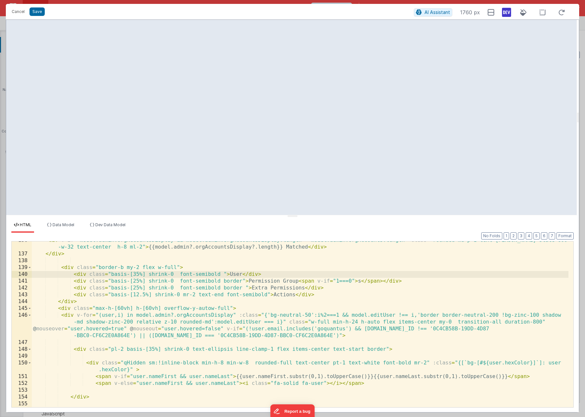
click at [230, 269] on div "< div v-if = "model.admin.orgAccountsDisplay && model.admin.orgAccountsDisplay.…" at bounding box center [300, 330] width 537 height 187
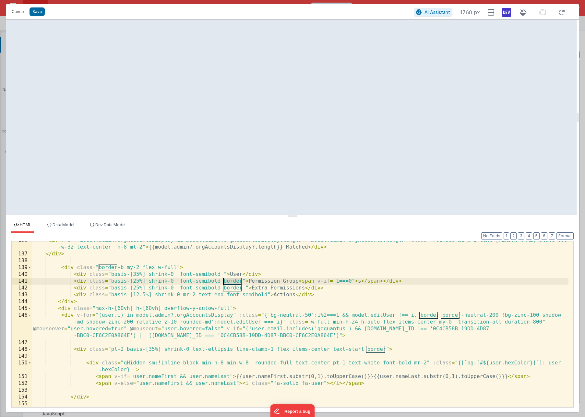
click at [230, 269] on div "< div v-if = "model.admin.orgAccountsDisplay && model.admin.orgAccountsDisplay.…" at bounding box center [300, 330] width 537 height 187
click at [232, 269] on div "< div v-if = "model.admin.orgAccountsDisplay && model.admin.orgAccountsDisplay.…" at bounding box center [300, 330] width 537 height 187
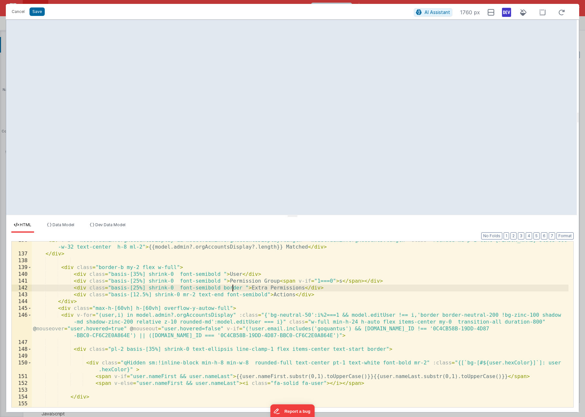
click at [232, 269] on div "< div v-if = "model.admin.orgAccountsDisplay && model.admin.orgAccountsDisplay.…" at bounding box center [300, 330] width 537 height 187
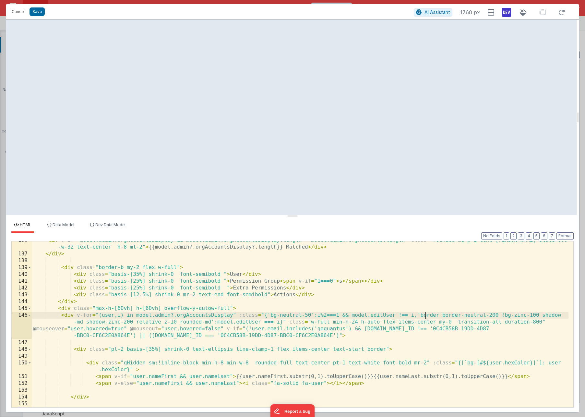
click at [425, 269] on div "< div v-if = "model.admin.orgAccountsDisplay && model.admin.orgAccountsDisplay.…" at bounding box center [300, 330] width 537 height 187
click at [372, 269] on div "< div v-if = "model.admin.orgAccountsDisplay && model.admin.orgAccountsDisplay.…" at bounding box center [300, 330] width 537 height 187
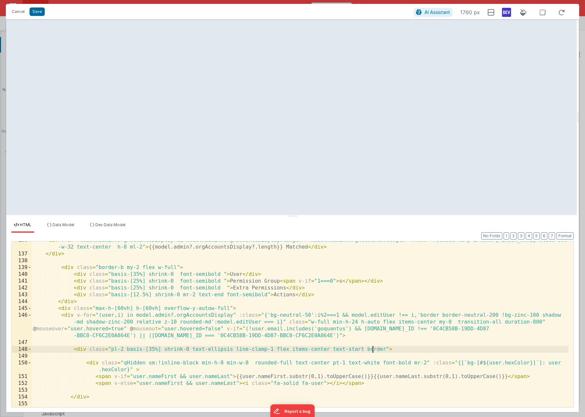
click at [372, 269] on div "< div v-if = "model.admin.orgAccountsDisplay && model.admin.orgAccountsDisplay.…" at bounding box center [300, 330] width 537 height 187
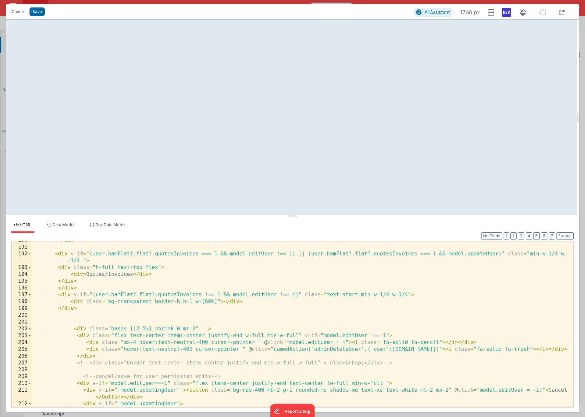
scroll to position [1495, 0]
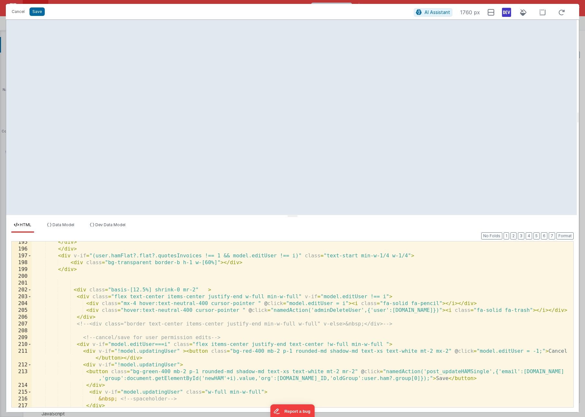
click at [417, 269] on div "</ div > </ div > < div v-if = "(user.hamFlat?.flat?.quotesInvoices !== 1 && mo…" at bounding box center [300, 329] width 537 height 180
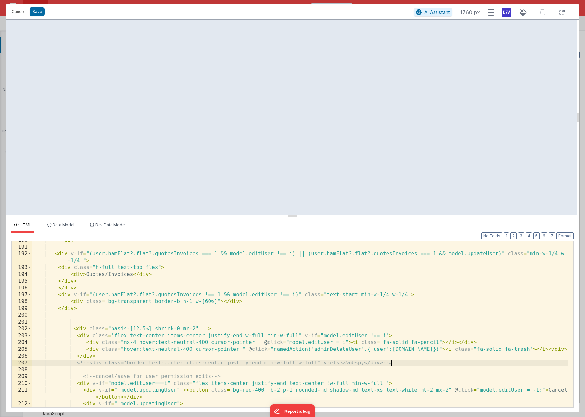
scroll to position [1436, 0]
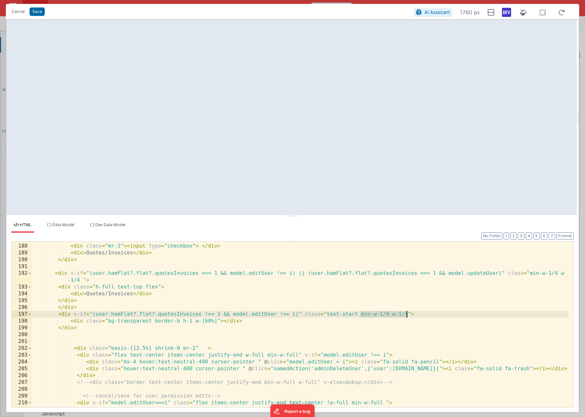
drag, startPoint x: 361, startPoint y: 314, endPoint x: 407, endPoint y: 313, distance: 46.1
click at [407, 269] on div "< div class = "basis-[20%] shrink-0 h-full text-top flex" v-if = "!model.updati…" at bounding box center [300, 329] width 537 height 187
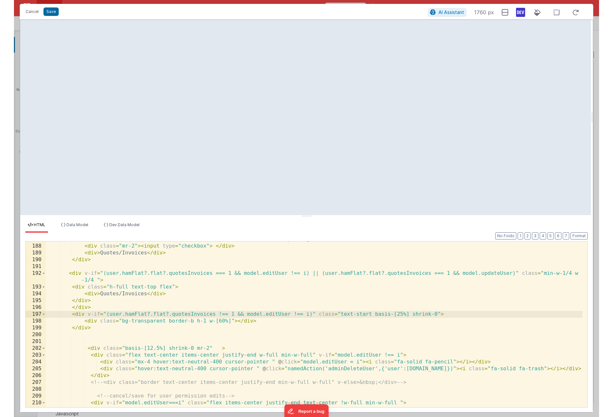
scroll to position [1456, 0]
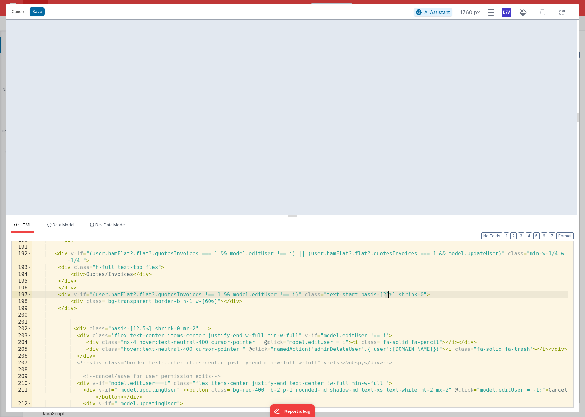
click at [387, 269] on div "</ div > < div v-if = "(user.hamFlat?.flat?.quotesInvoices === 1 && model.editU…" at bounding box center [300, 330] width 537 height 187
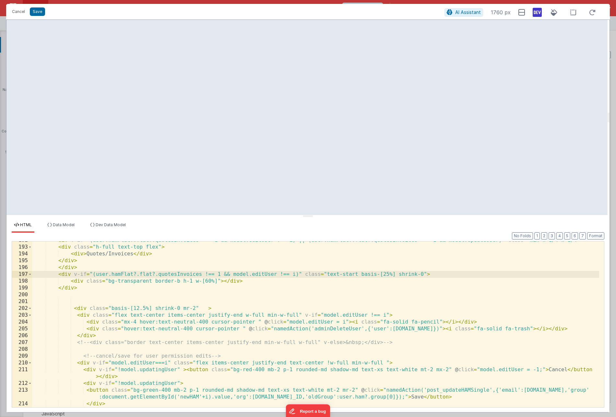
click at [380, 269] on div "< div v-if = "(user.hamFlat?.flat?.quotesInvoices === 1 && model.editUser !== i…" at bounding box center [315, 327] width 567 height 180
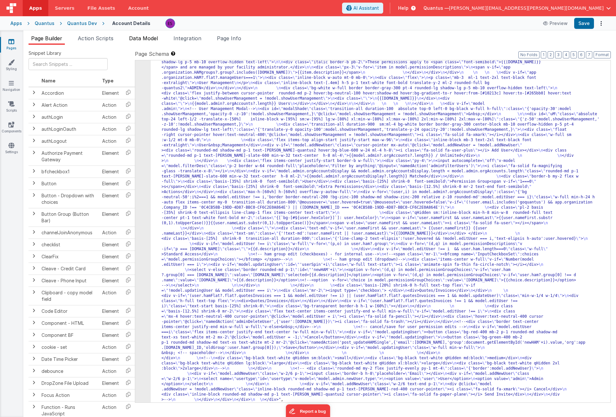
click at [151, 37] on span "Data Model" at bounding box center [143, 38] width 29 height 6
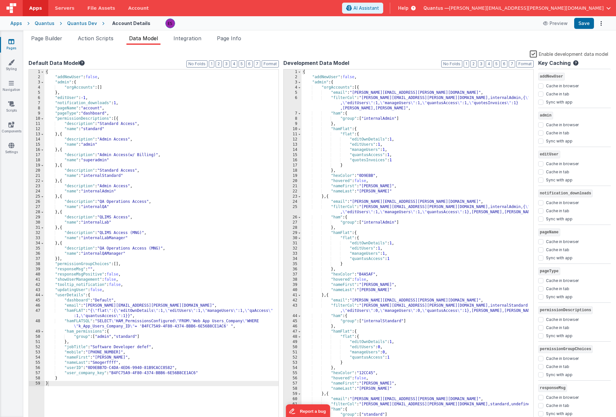
click at [454, 54] on label "Enable development data model" at bounding box center [569, 53] width 79 height 7
click at [0, 0] on input "Enable development data model" at bounding box center [0, 0] width 0 height 0
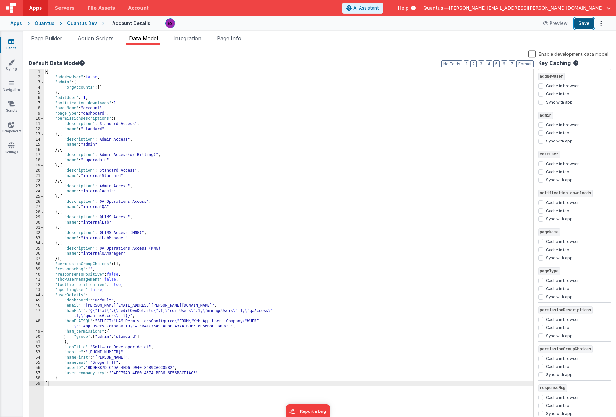
click at [454, 26] on button "Save" at bounding box center [585, 23] width 20 height 11
click at [53, 38] on span "Page Builder" at bounding box center [46, 38] width 31 height 6
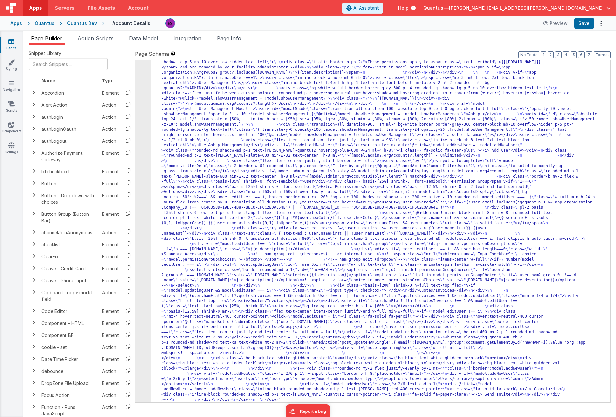
click at [174, 183] on div ""html" : "<div class= \" z-40 flex flex-wrap overflow-scroll no-scrollbar \" > …" at bounding box center [378, 340] width 455 height 820
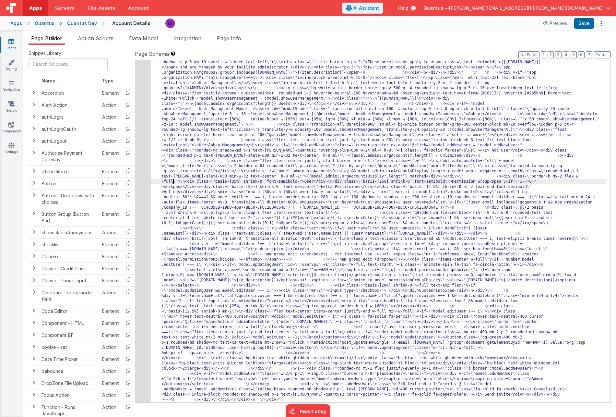
click at [145, 184] on div "4" at bounding box center [143, 166] width 16 height 472
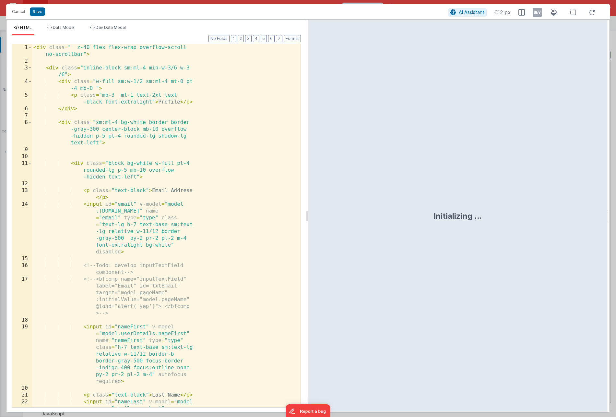
scroll to position [151, 0]
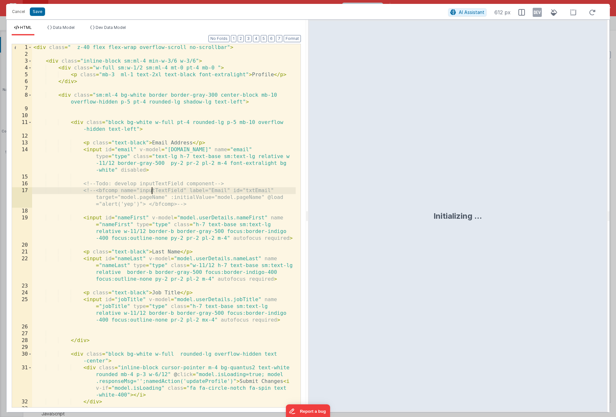
drag, startPoint x: 150, startPoint y: 202, endPoint x: 148, endPoint y: 206, distance: 3.8
click at [148, 206] on div "< div class = " z-40 flex flex-wrap overflow-scroll no-scrollbar" > < div class…" at bounding box center [164, 239] width 264 height 390
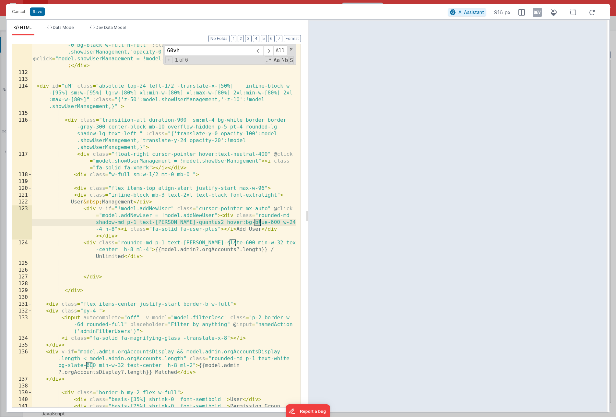
scroll to position [1345, 0]
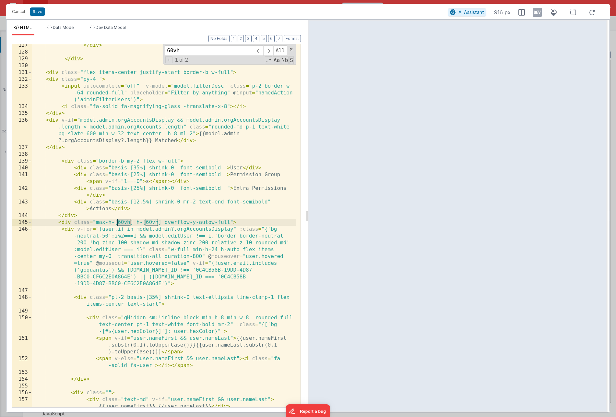
type input "60vh"
click at [215, 222] on div "</ div > </ div > < div class = "flex items-center justify-start border-b w-ful…" at bounding box center [164, 234] width 264 height 384
click at [210, 223] on div "</ div > </ div > < div class = "flex items-center justify-start border-b w-ful…" at bounding box center [164, 234] width 264 height 384
